Goal: Transaction & Acquisition: Register for event/course

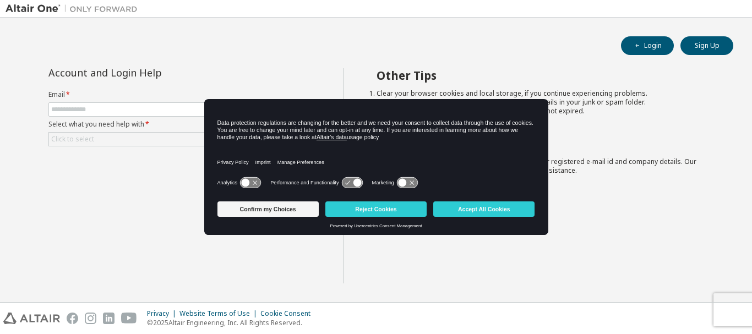
click at [219, 106] on div "Data protection regulations are changing for the better and we need your consen…" at bounding box center [376, 137] width 344 height 75
click at [683, 45] on button "Sign Up" at bounding box center [706, 45] width 53 height 19
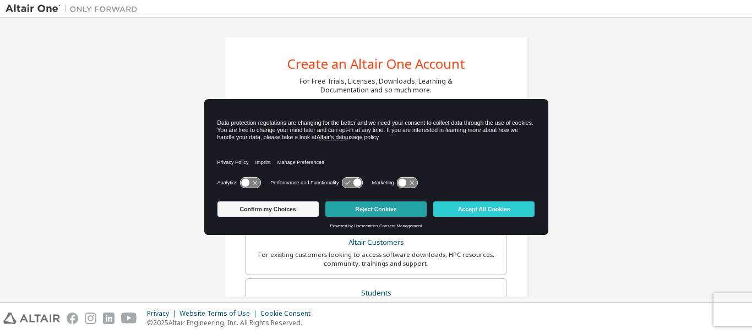
click at [408, 210] on button "Reject Cookies" at bounding box center [375, 208] width 101 height 15
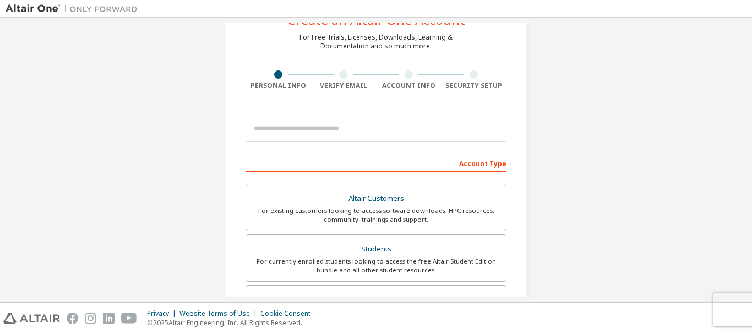
scroll to position [46, 0]
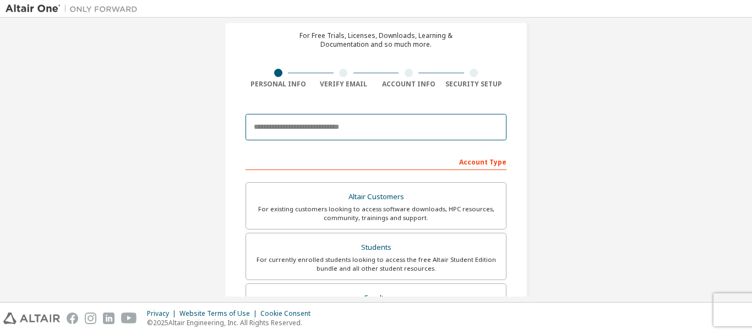
click at [321, 127] on input "email" at bounding box center [375, 127] width 261 height 26
click at [365, 122] on input "email" at bounding box center [375, 127] width 261 height 26
type input "*"
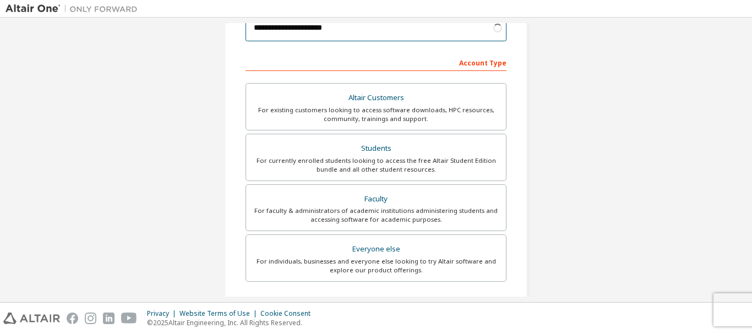
scroll to position [147, 0]
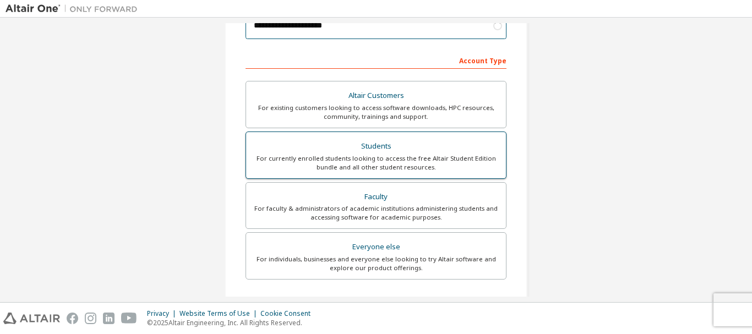
type input "**********"
click at [363, 157] on div "For currently enrolled students looking to access the free Altair Student Editi…" at bounding box center [376, 163] width 246 height 18
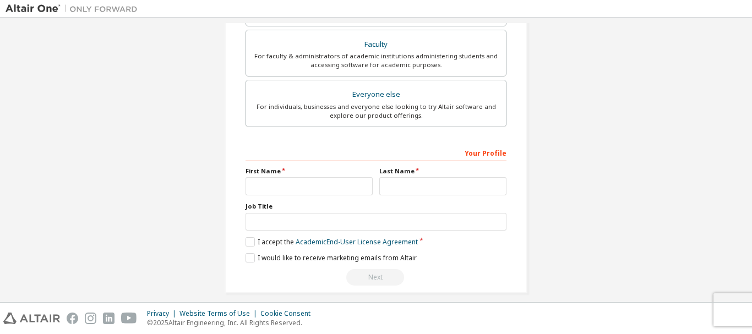
scroll to position [309, 0]
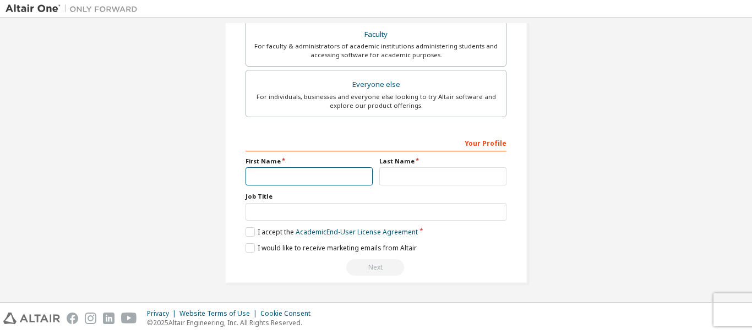
click at [332, 177] on input "text" at bounding box center [308, 176] width 127 height 18
type input "**********"
type input "*****"
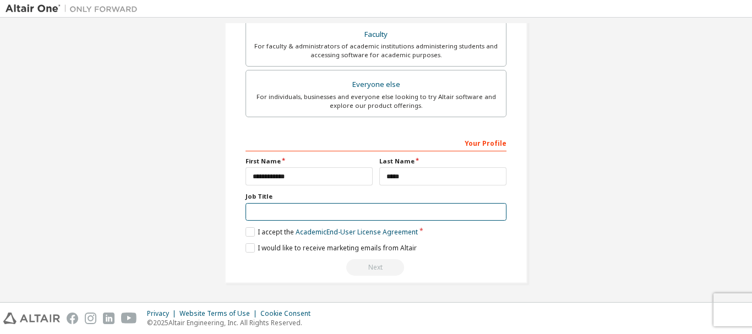
click at [291, 210] on input "text" at bounding box center [375, 212] width 261 height 18
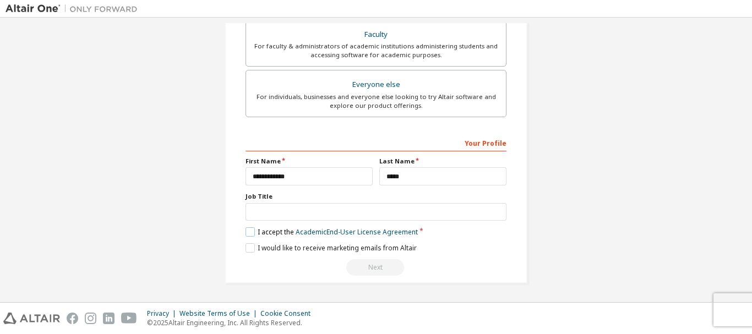
click at [245, 233] on label "I accept the Academic End-User License Agreement" at bounding box center [331, 231] width 172 height 9
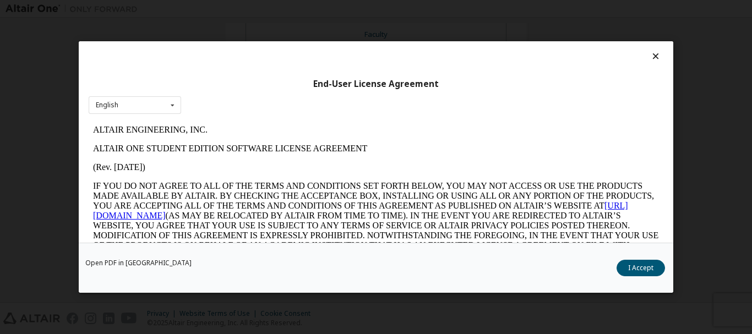
scroll to position [0, 0]
click at [628, 269] on button "I Accept" at bounding box center [640, 268] width 48 height 17
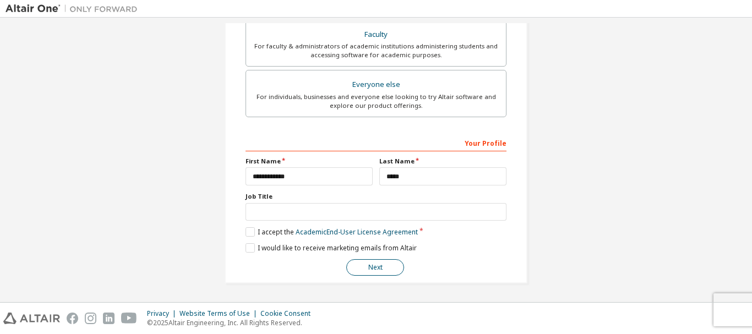
click at [381, 264] on button "Next" at bounding box center [375, 267] width 58 height 17
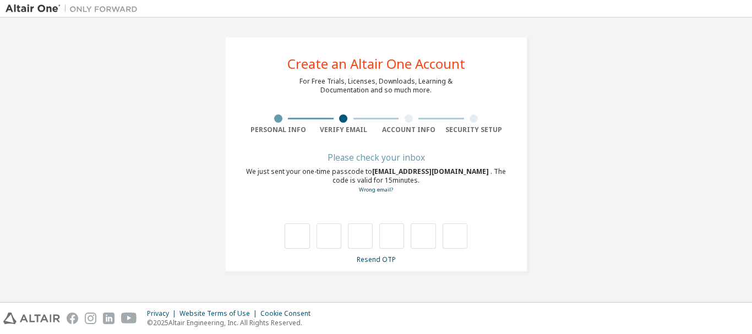
type input "*"
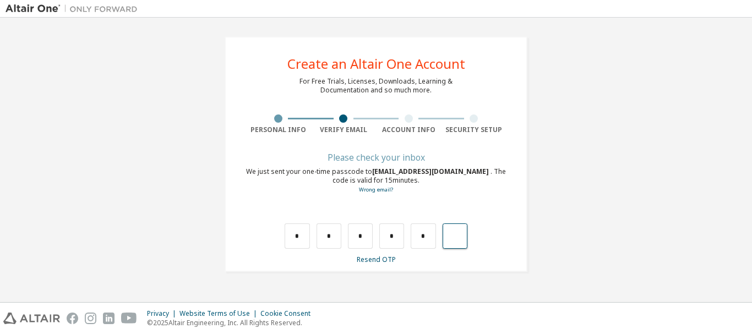
type input "*"
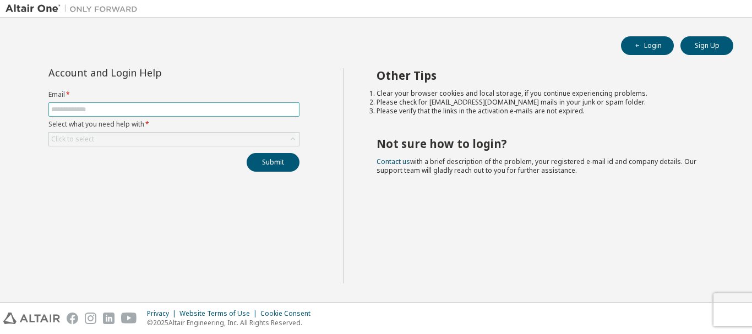
click at [271, 109] on input "text" at bounding box center [173, 109] width 245 height 9
type input "**********"
click at [119, 138] on div "Click to select" at bounding box center [174, 139] width 250 height 13
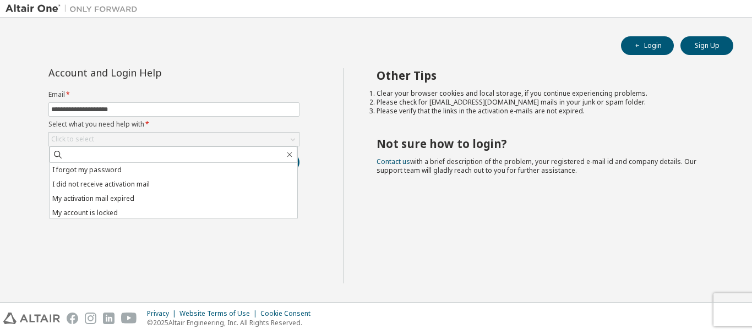
click at [106, 261] on div "**********" at bounding box center [174, 175] width 337 height 215
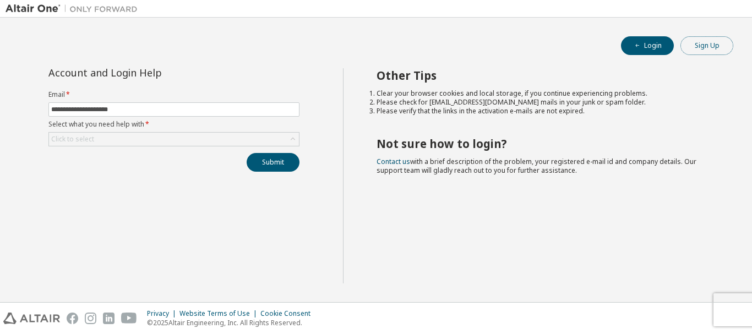
click at [708, 39] on button "Sign Up" at bounding box center [706, 45] width 53 height 19
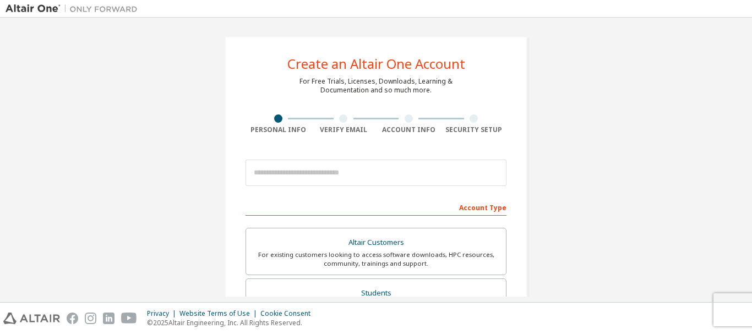
click at [447, 82] on div "For Free Trials, Licenses, Downloads, Learning & Documentation and so much more." at bounding box center [375, 86] width 153 height 18
